Goal: Task Accomplishment & Management: Manage account settings

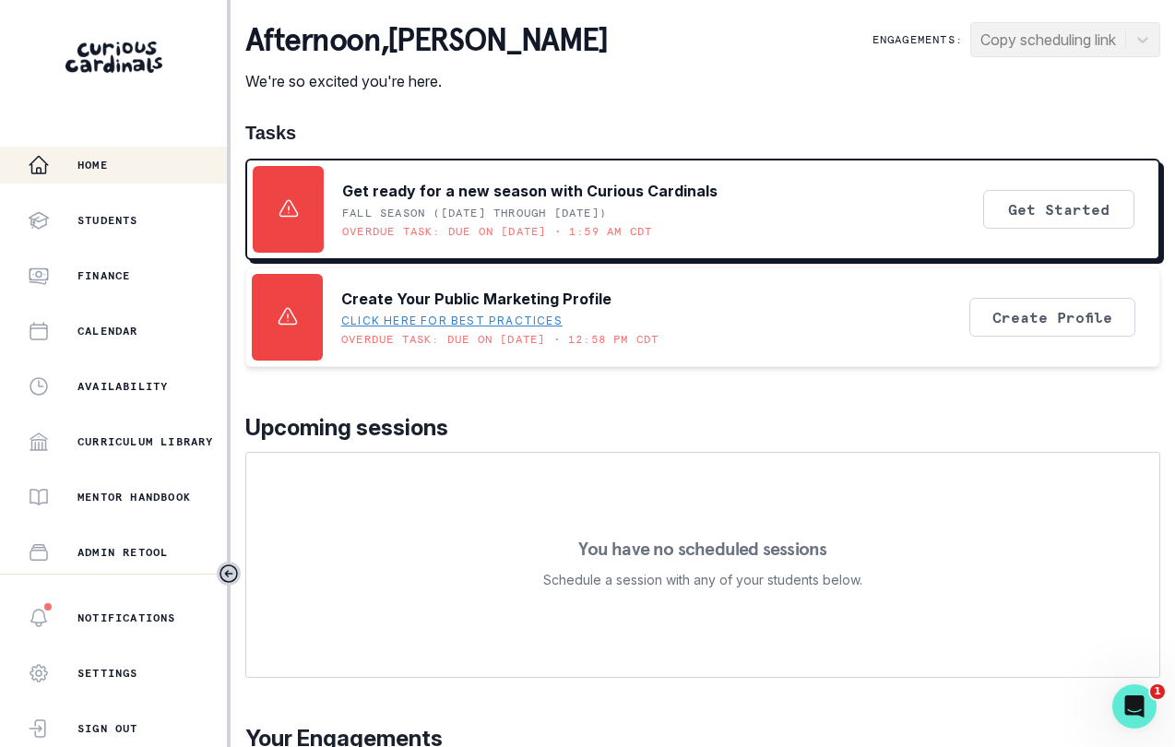
scroll to position [219, 0]
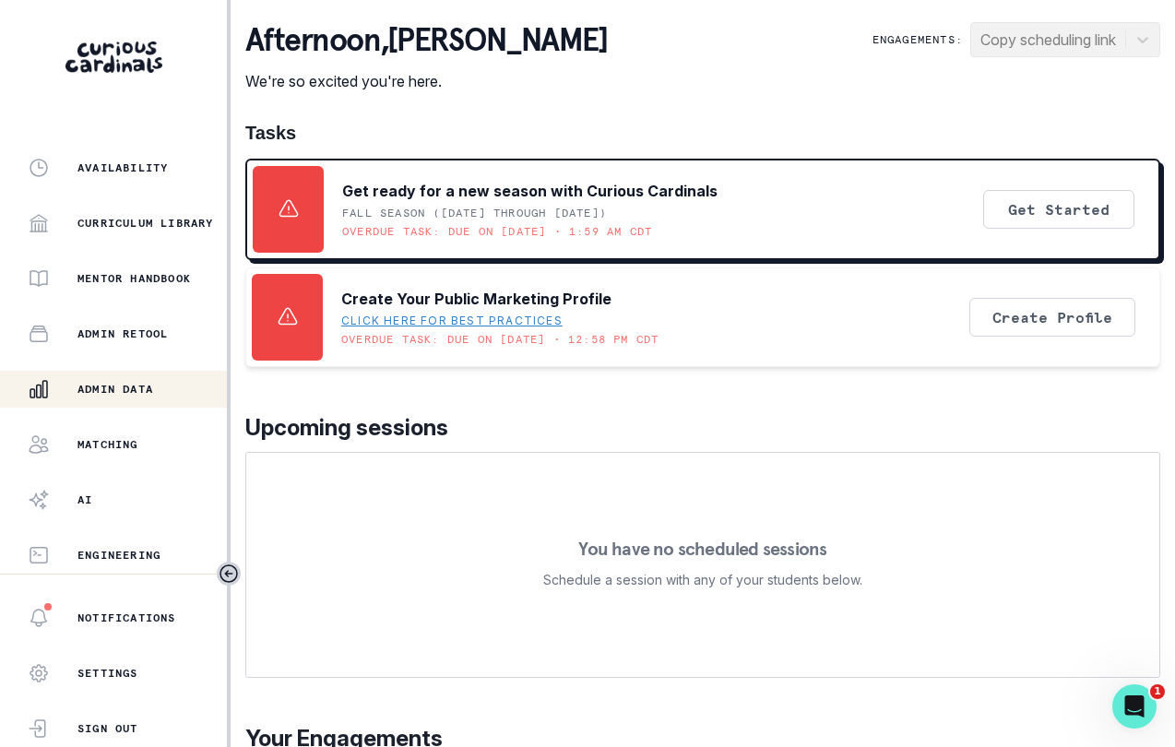
click at [158, 402] on button "Admin Data" at bounding box center [113, 389] width 227 height 37
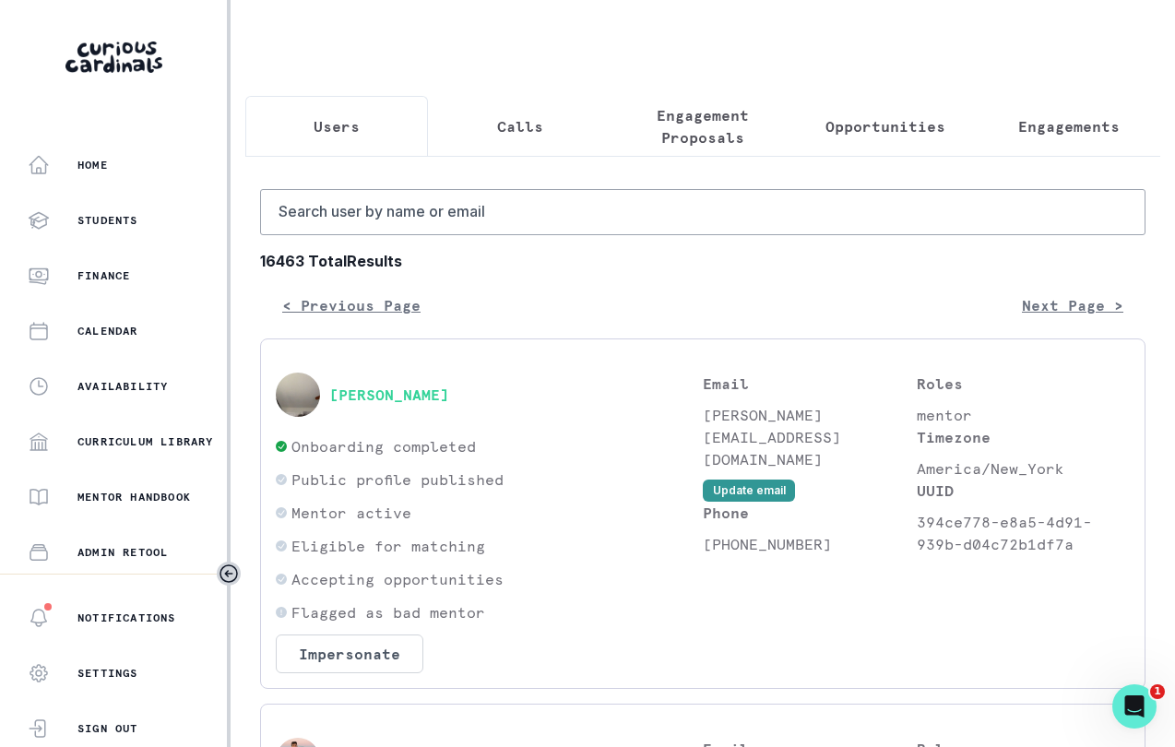
drag, startPoint x: 670, startPoint y: 143, endPoint x: 624, endPoint y: 208, distance: 79.3
click at [671, 141] on p "Engagement Proposals" at bounding box center [702, 126] width 151 height 44
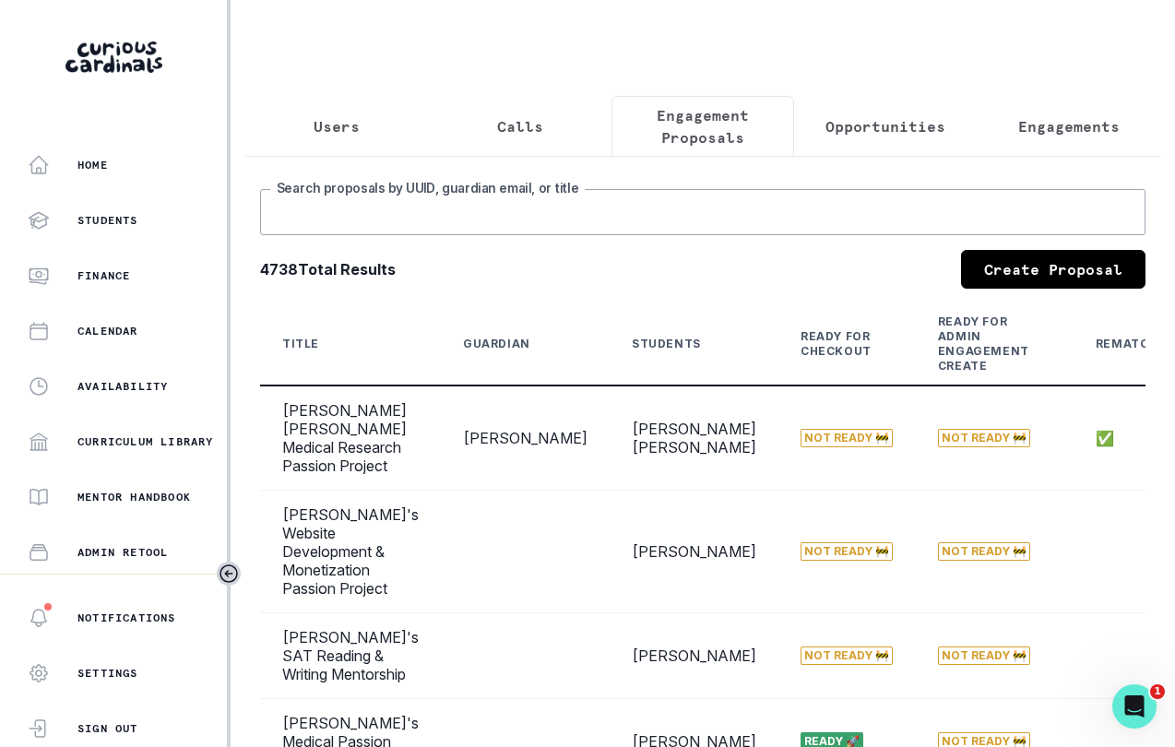
click at [614, 226] on input "Search proposals by UUID, guardian email, or title" at bounding box center [702, 212] width 885 height 46
type input "[PERSON_NAME]"
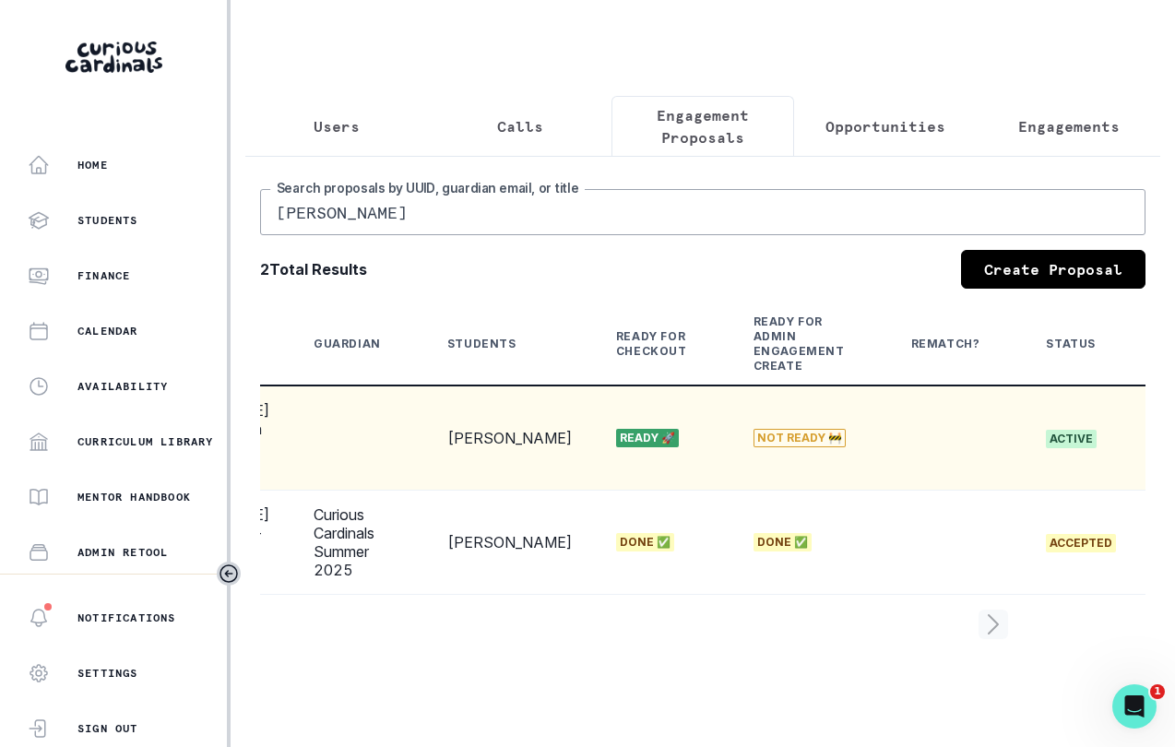
scroll to position [0, 368]
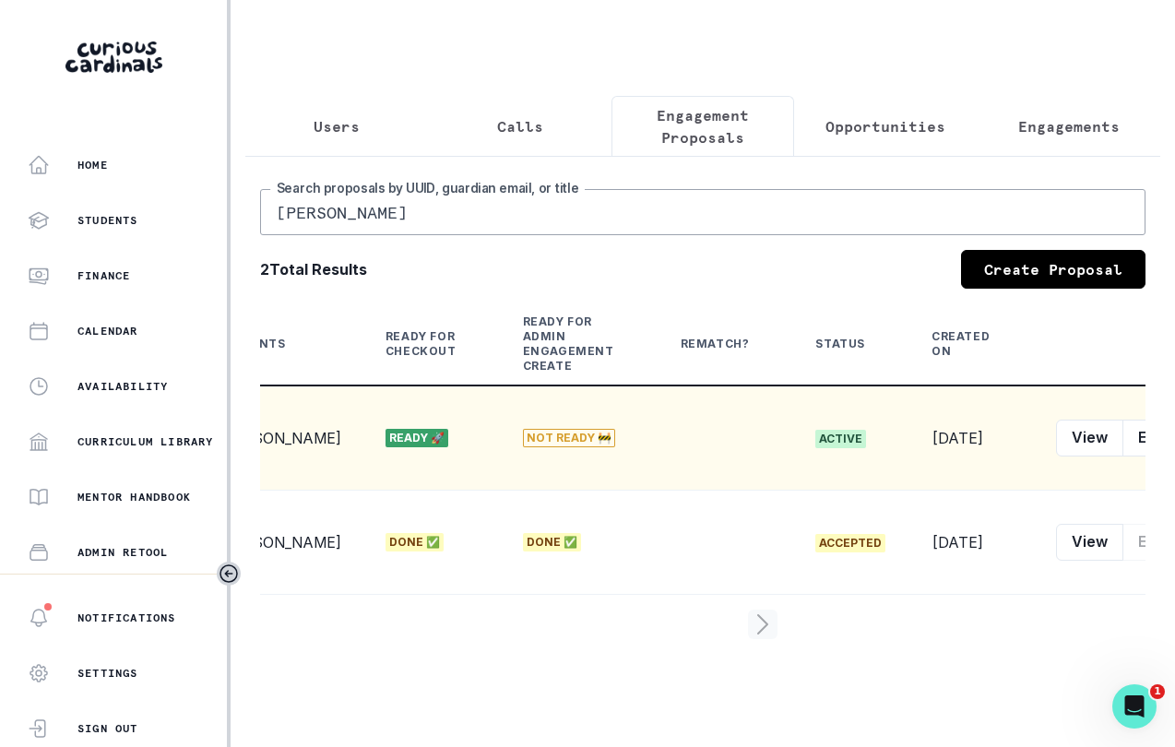
click at [1174, 457] on button "row menu" at bounding box center [1198, 438] width 37 height 37
click at [909, 491] on td "[DATE]" at bounding box center [971, 438] width 125 height 105
click at [1123, 457] on button "Edit" at bounding box center [1152, 438] width 58 height 37
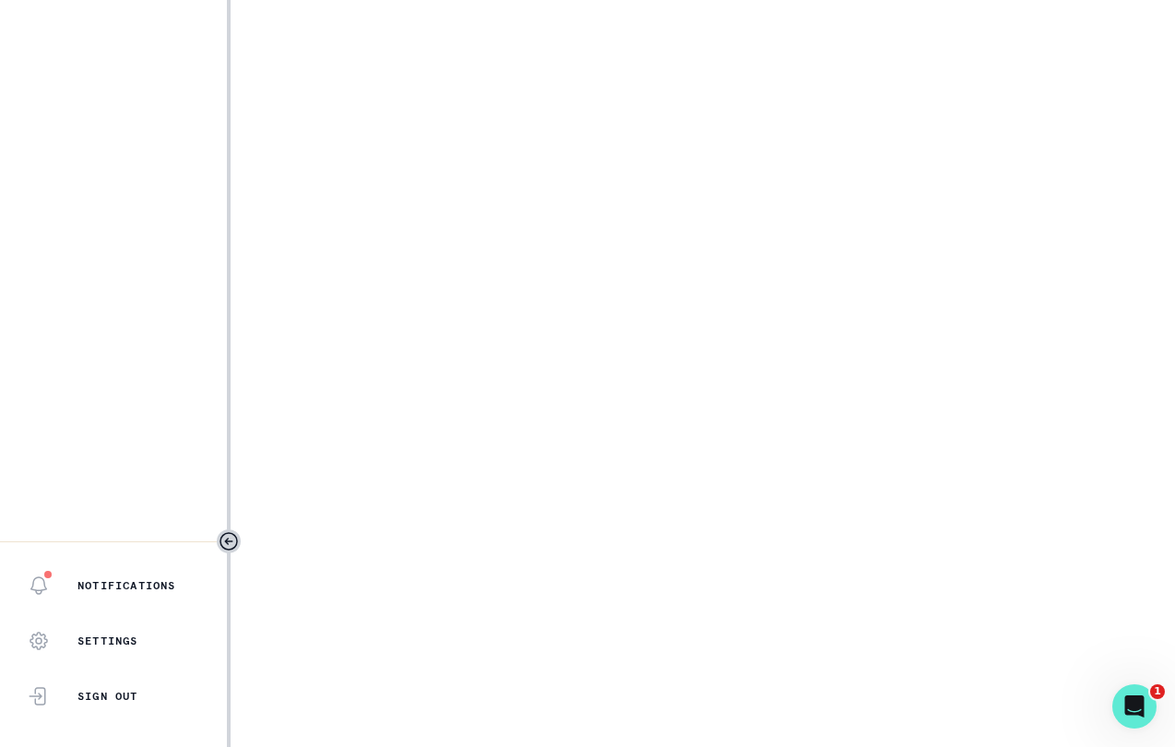
select select "b0c47e33-2ef1-4f64-a0f1-8d44947f4a10"
select select "0ecff8fd-a798-4a65-8848-331bfc353312"
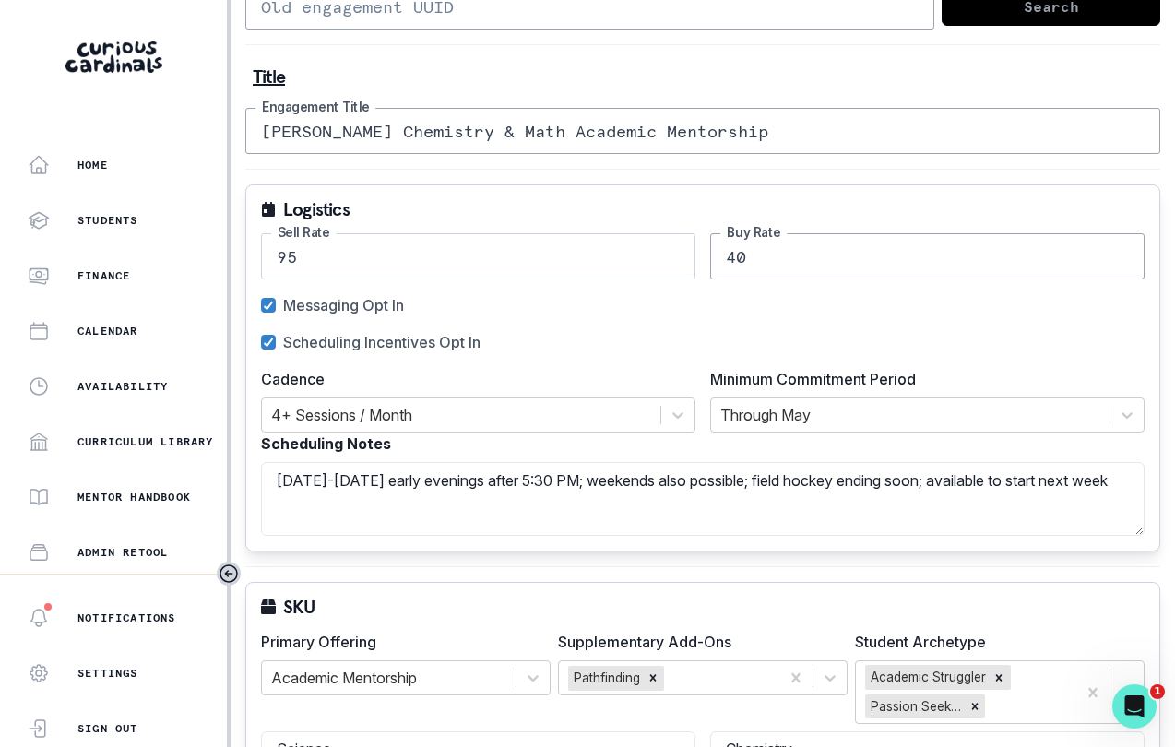
scroll to position [392, 0]
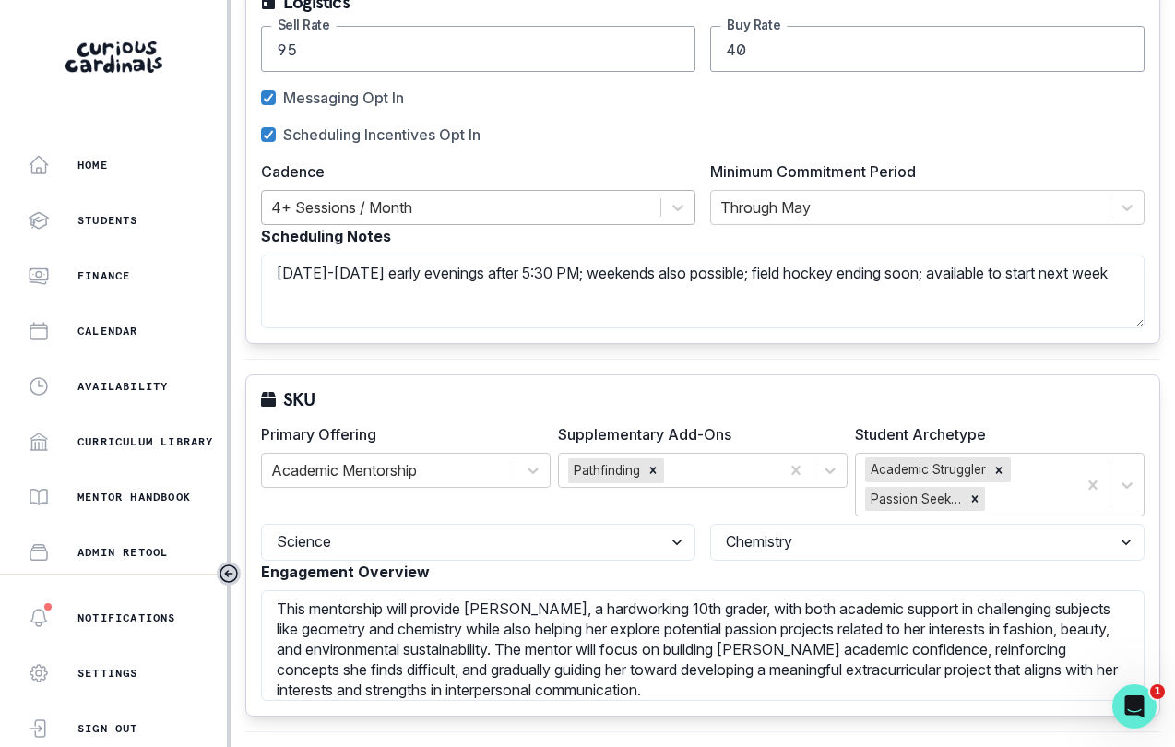
click at [414, 217] on div at bounding box center [461, 208] width 380 height 26
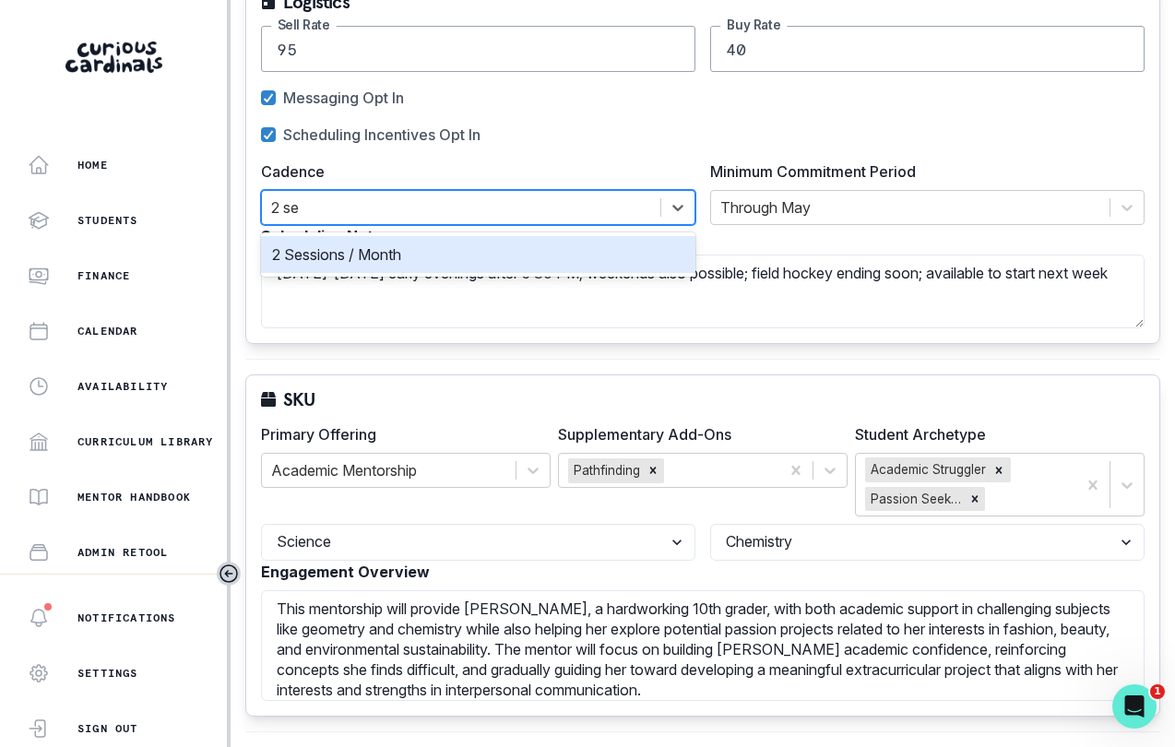
type input "2 ses"
click at [402, 252] on div "2 Sessions / Month" at bounding box center [478, 254] width 434 height 37
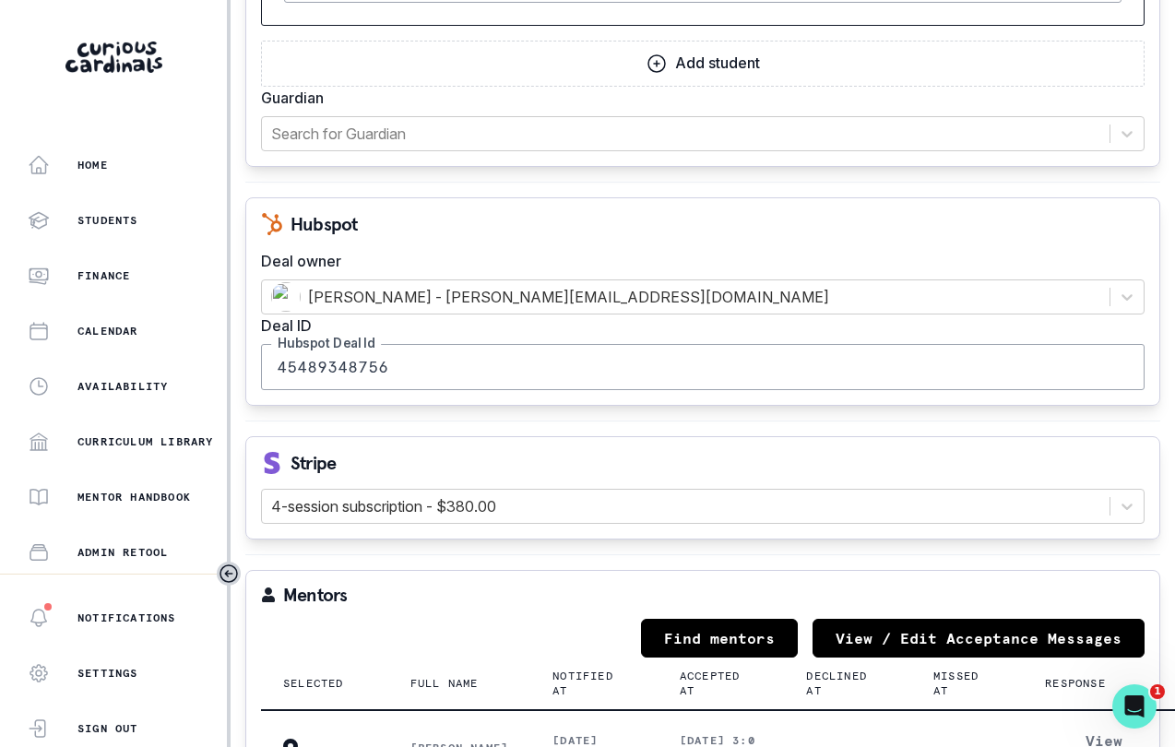
scroll to position [2013, 0]
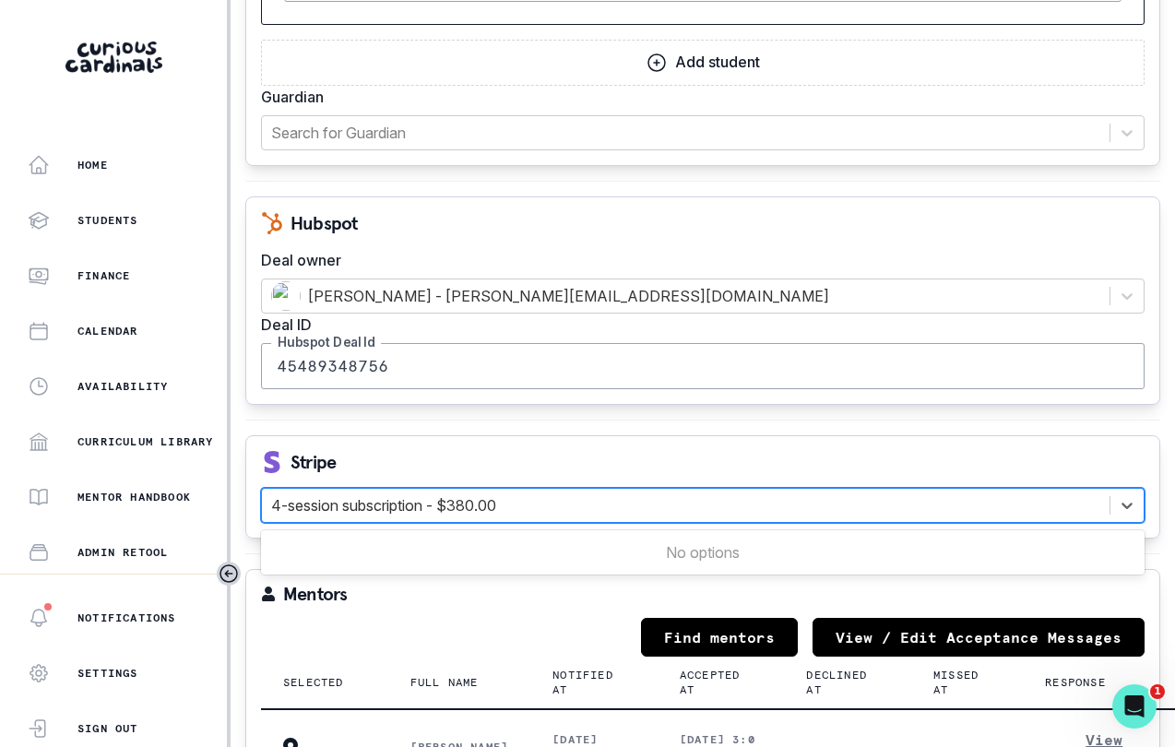
click at [497, 494] on div at bounding box center [685, 506] width 829 height 26
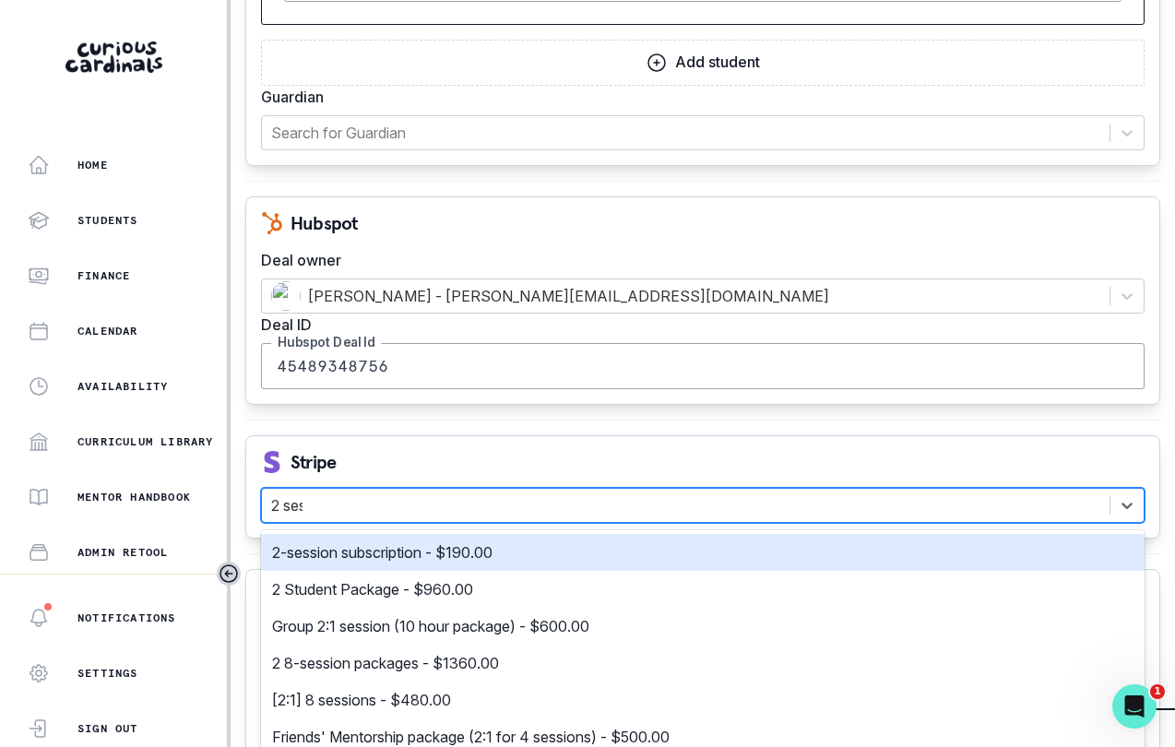
type input "2 sess"
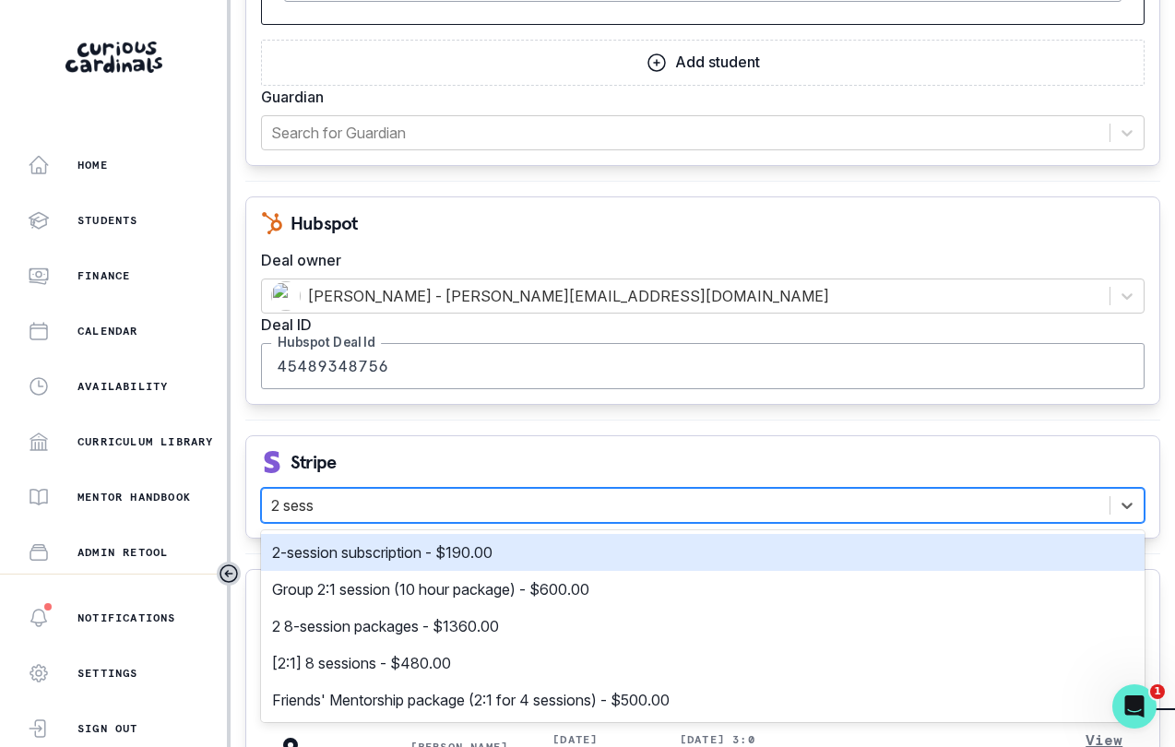
click at [502, 555] on div "2-session subscription - $190.00" at bounding box center [703, 552] width 862 height 22
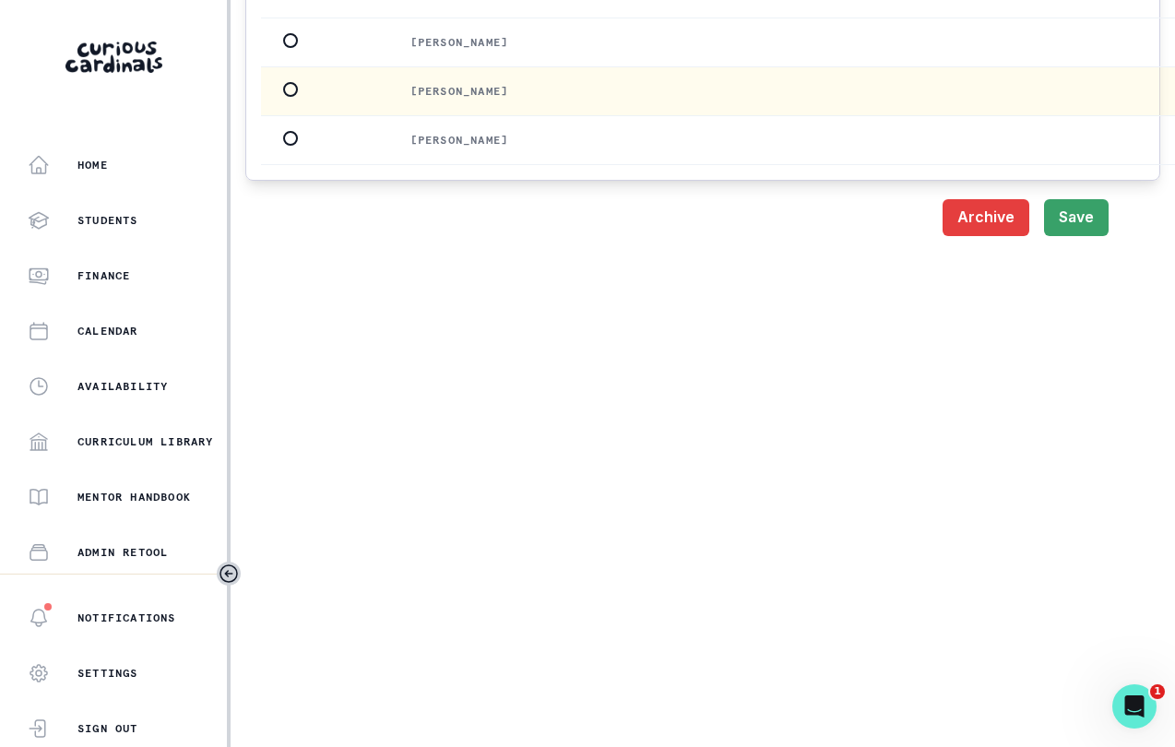
scroll to position [2557, 0]
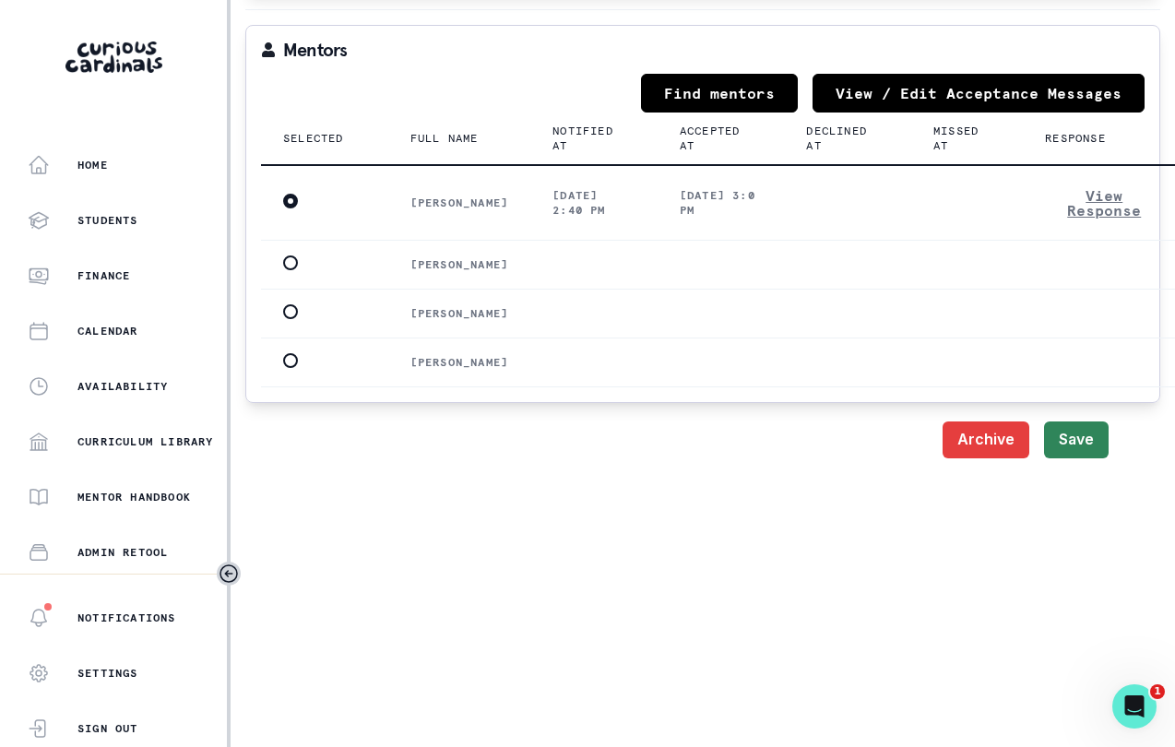
click at [1048, 458] on button "Save" at bounding box center [1076, 440] width 65 height 37
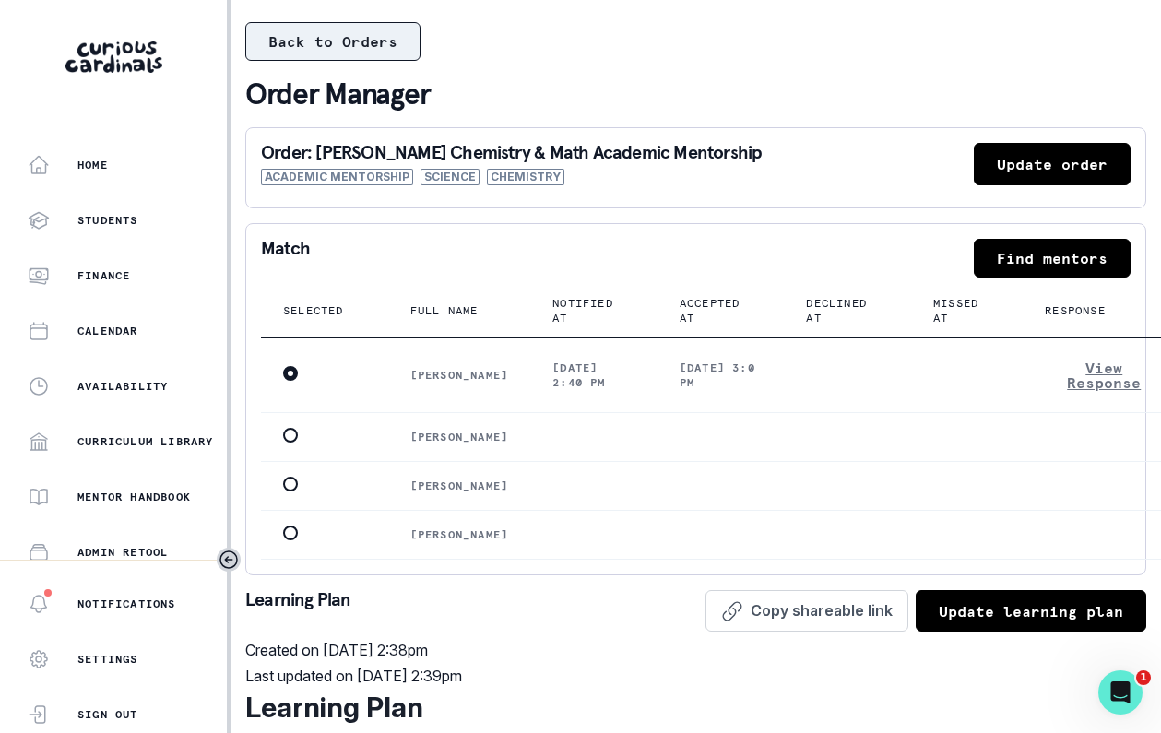
click at [360, 55] on button "Back to Orders" at bounding box center [332, 41] width 175 height 39
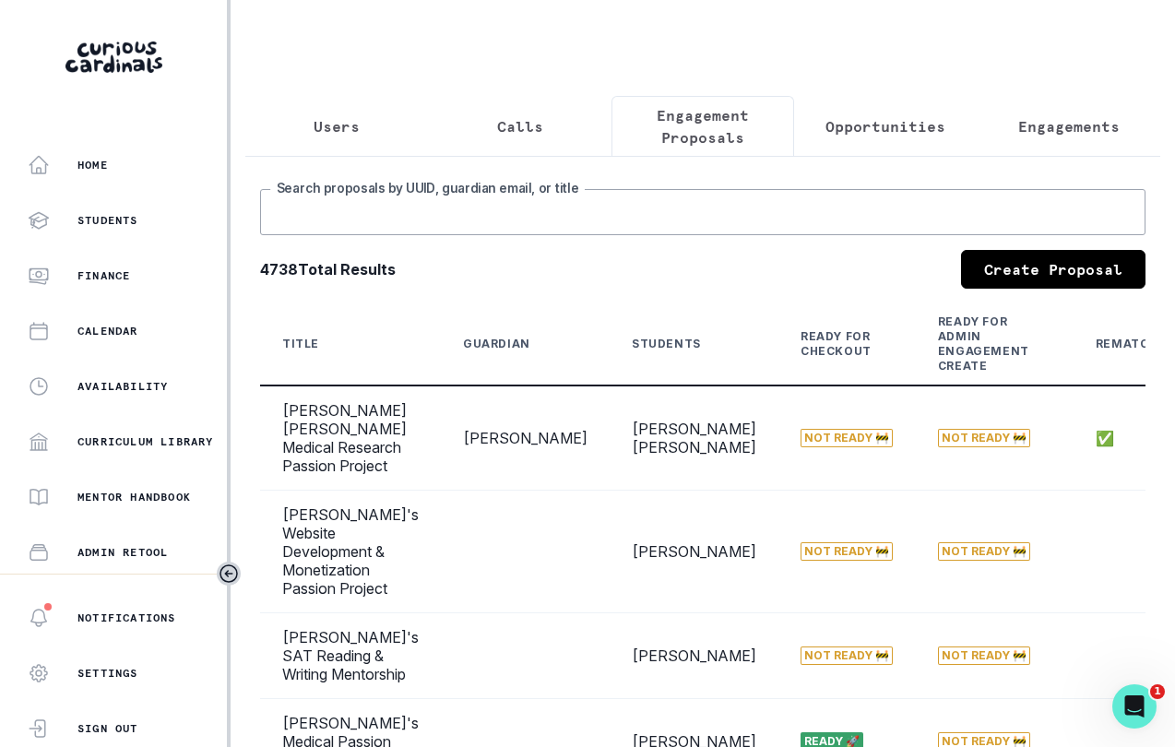
click at [542, 232] on input "Search proposals by UUID, guardian email, or title" at bounding box center [702, 212] width 885 height 46
type input "[PERSON_NAME]"
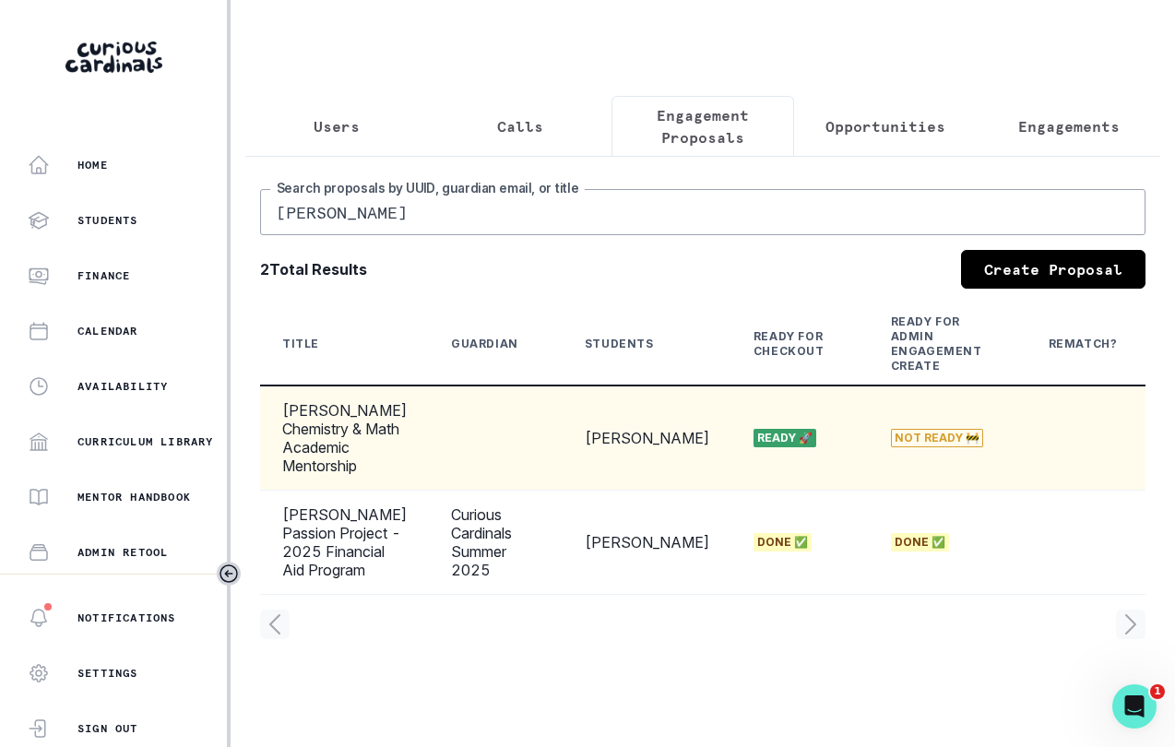
scroll to position [0, 368]
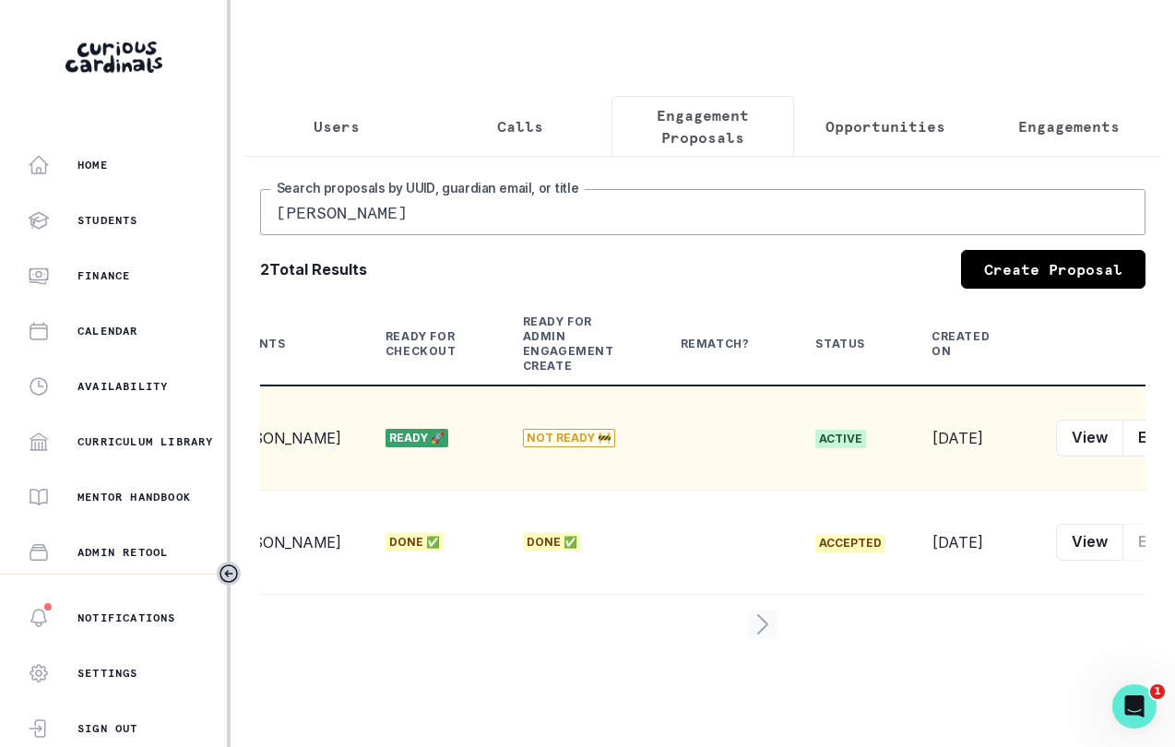
click at [1174, 457] on button "row menu" at bounding box center [1198, 438] width 37 height 37
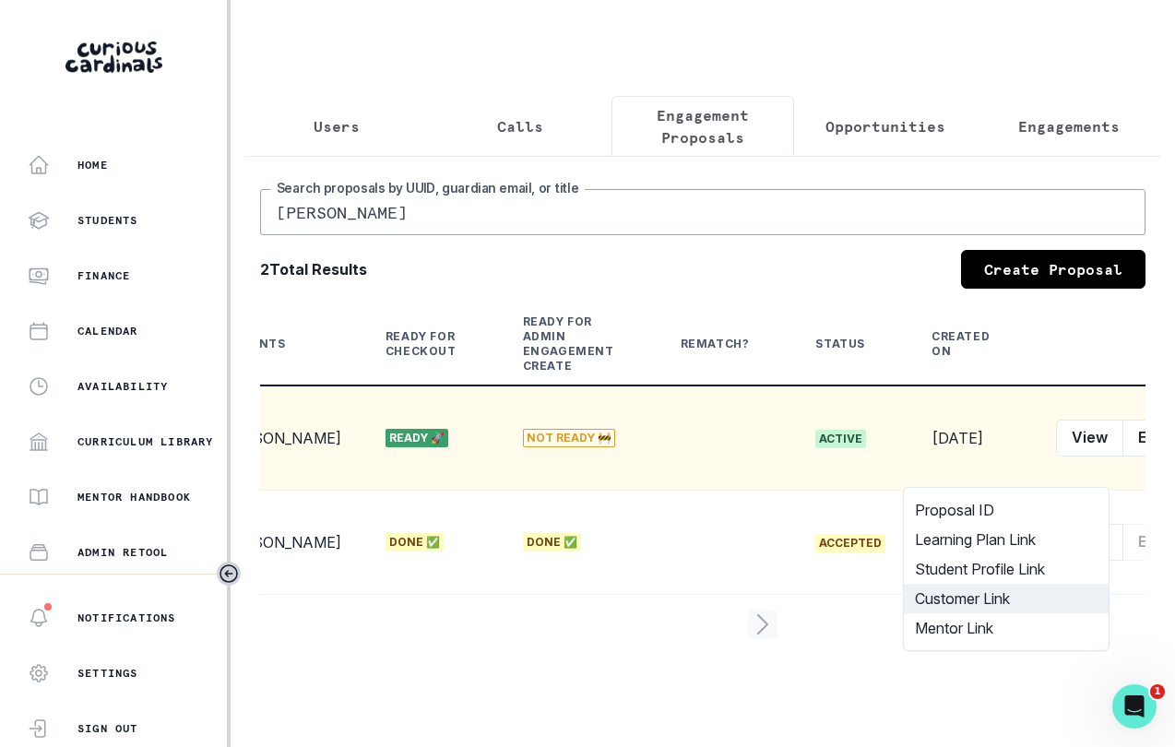
click at [1027, 599] on button "Customer Link" at bounding box center [1006, 599] width 205 height 30
